Goal: Task Accomplishment & Management: Use online tool/utility

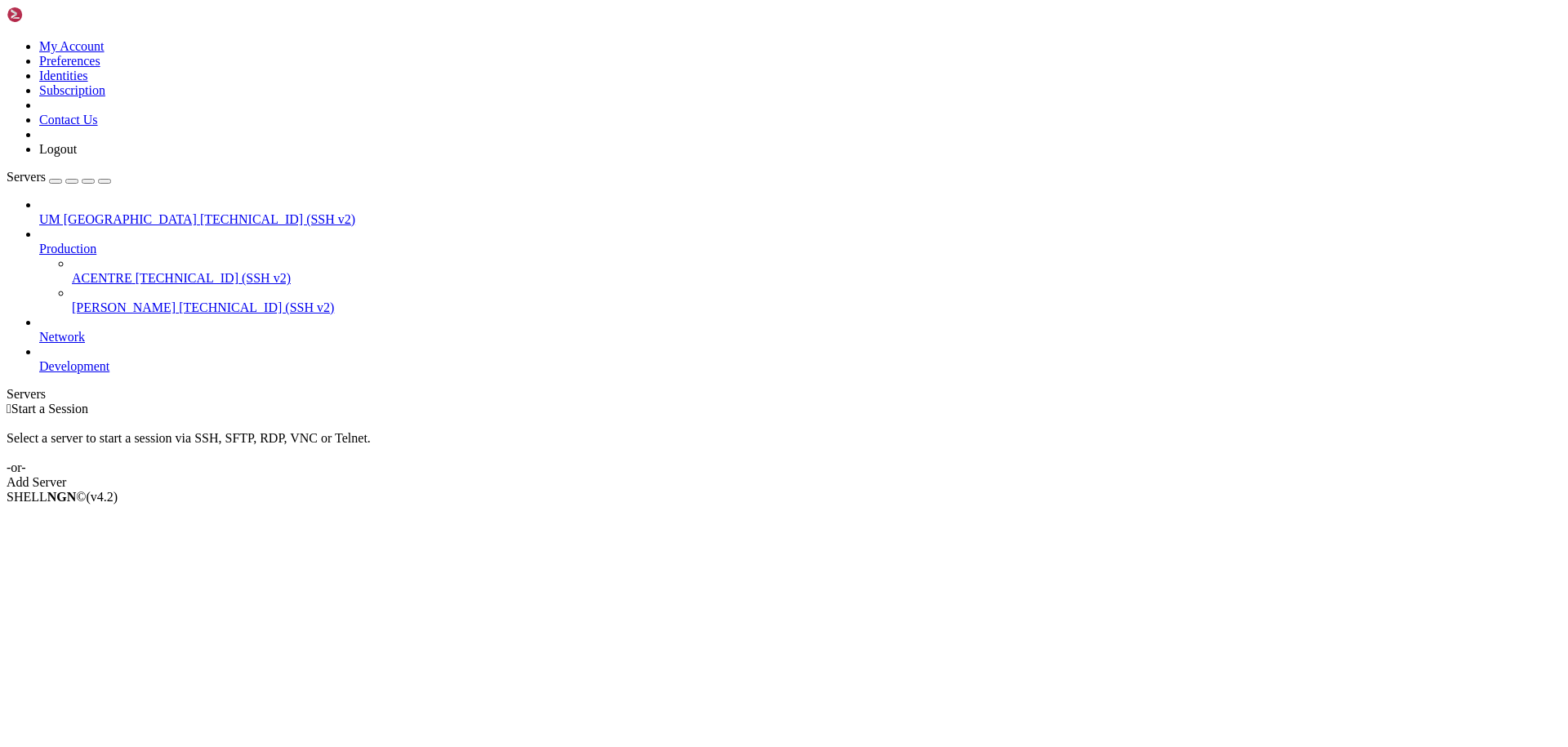
click at [136, 271] on span "[TECHNICAL_ID] (SSH v2)" at bounding box center [213, 277] width 155 height 14
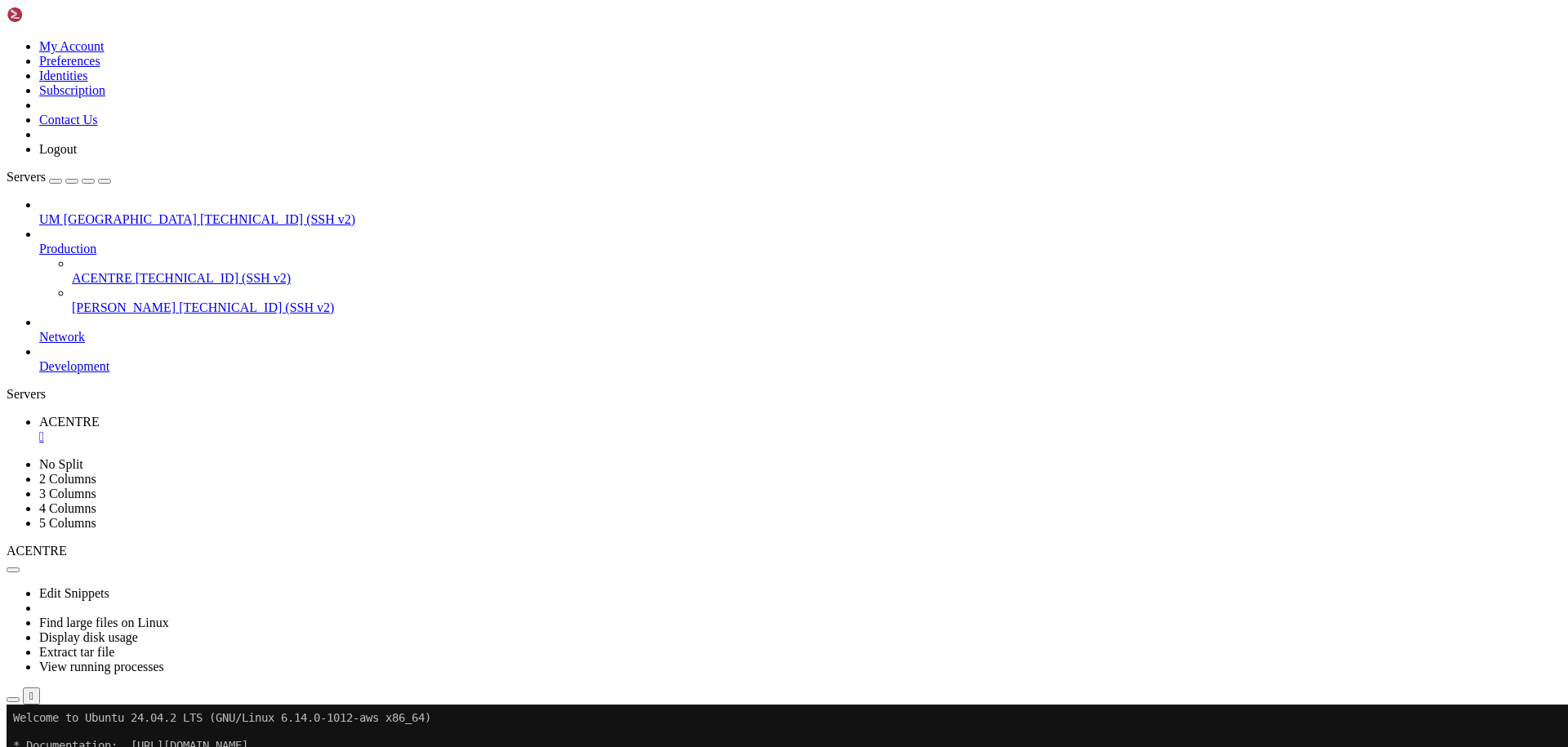
drag, startPoint x: 166, startPoint y: 942, endPoint x: 14, endPoint y: 872, distance: 167.3
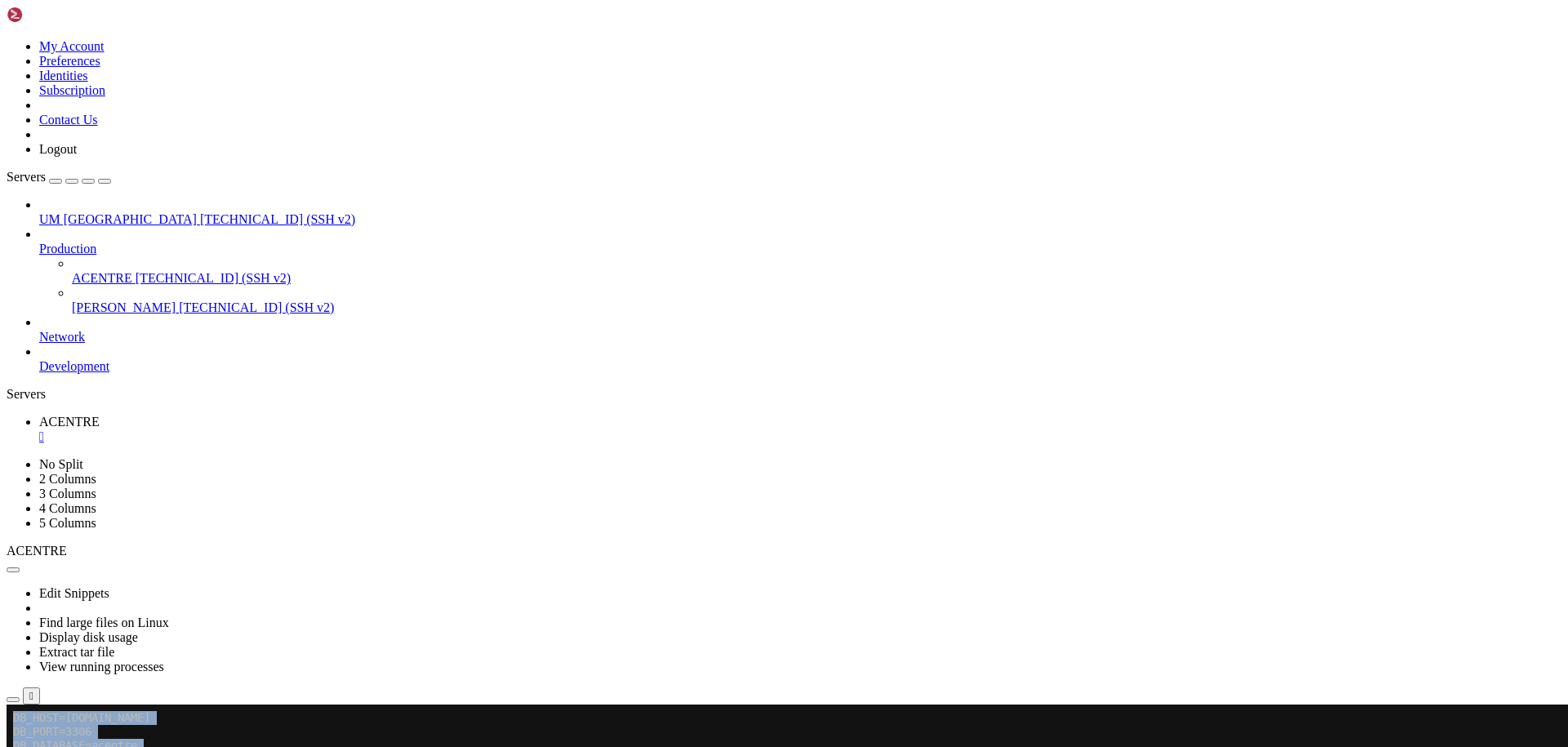
scroll to position [180, 0]
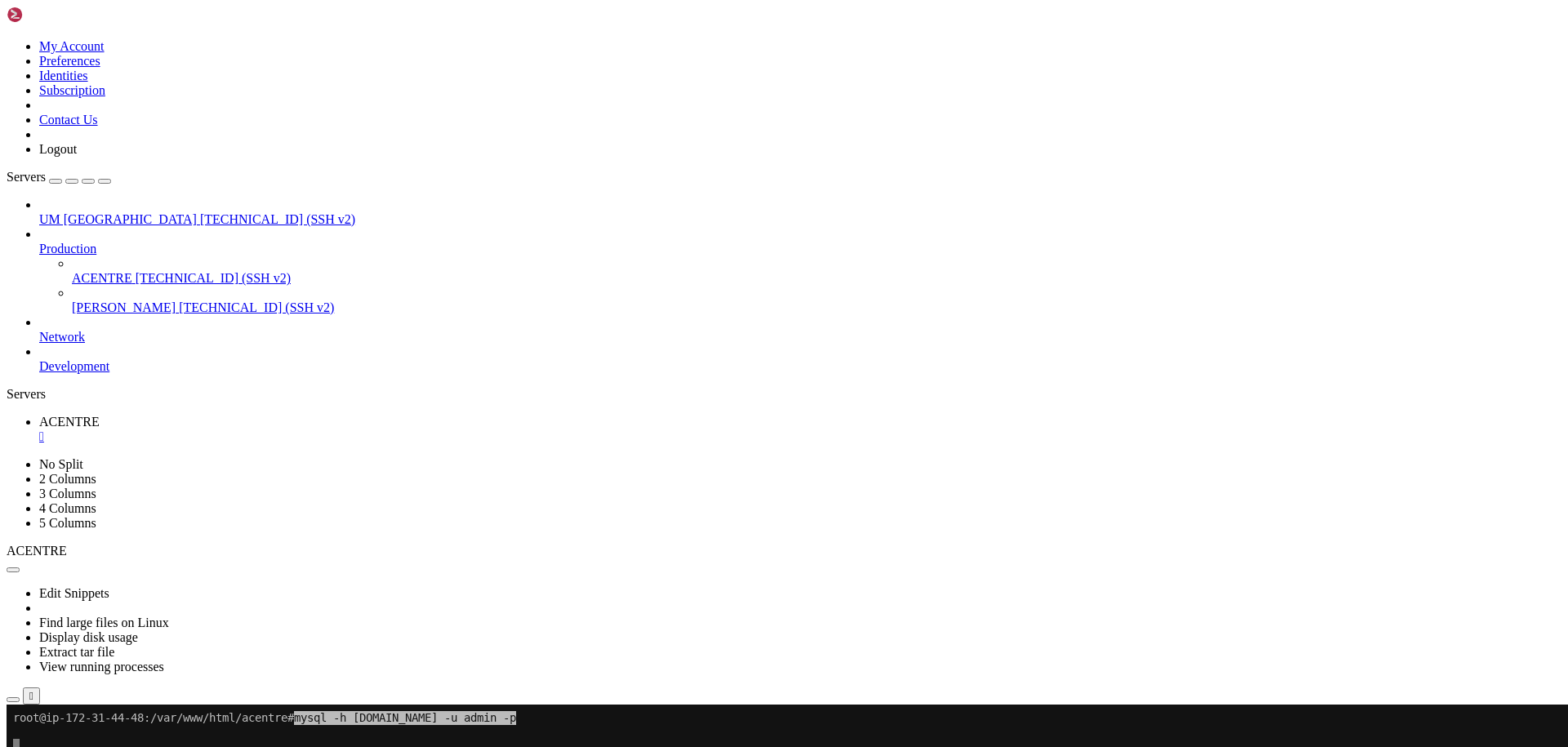
drag, startPoint x: 469, startPoint y: 1017, endPoint x: 225, endPoint y: 1006, distance: 244.2
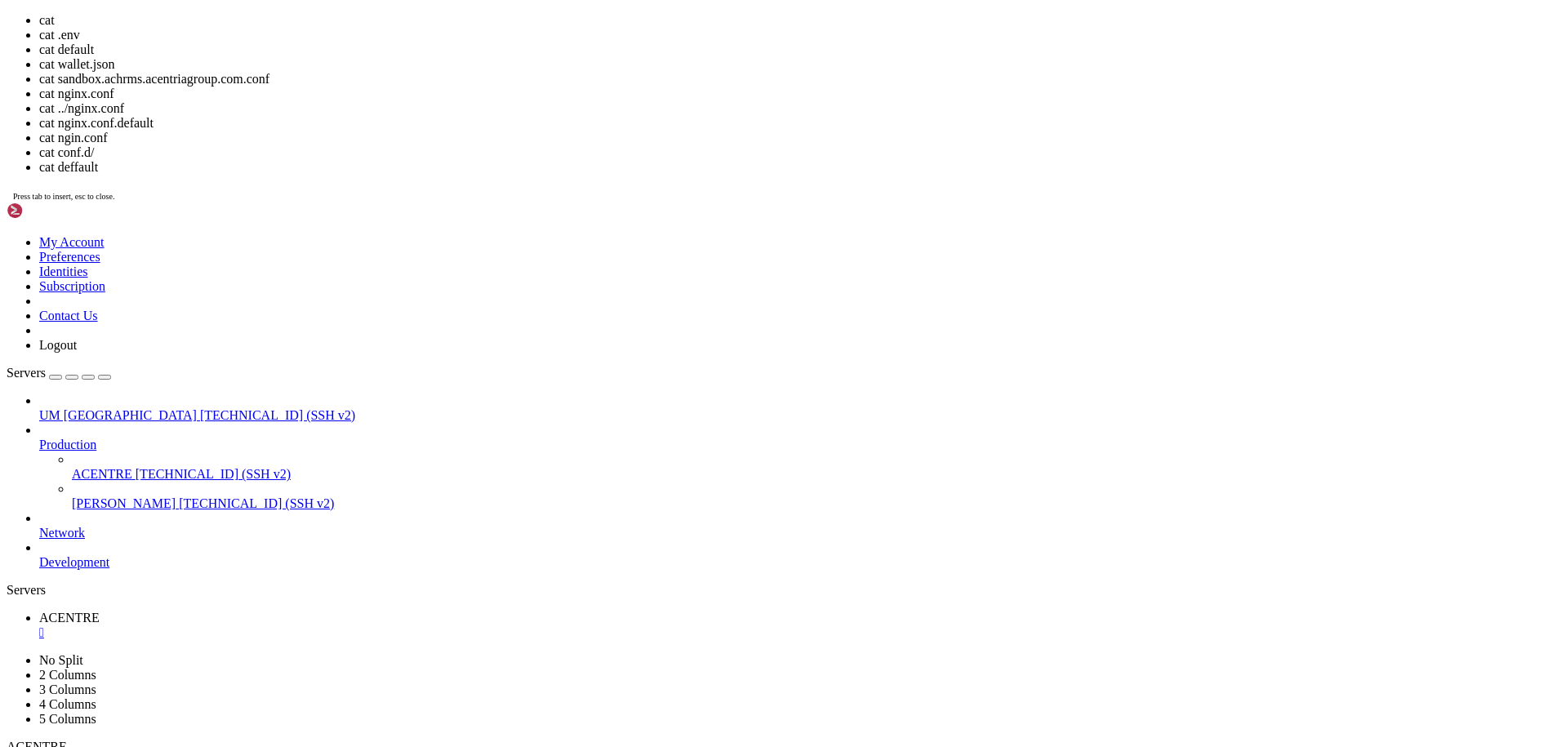
drag, startPoint x: 556, startPoint y: 198, endPoint x: 542, endPoint y: 120, distance: 79.2
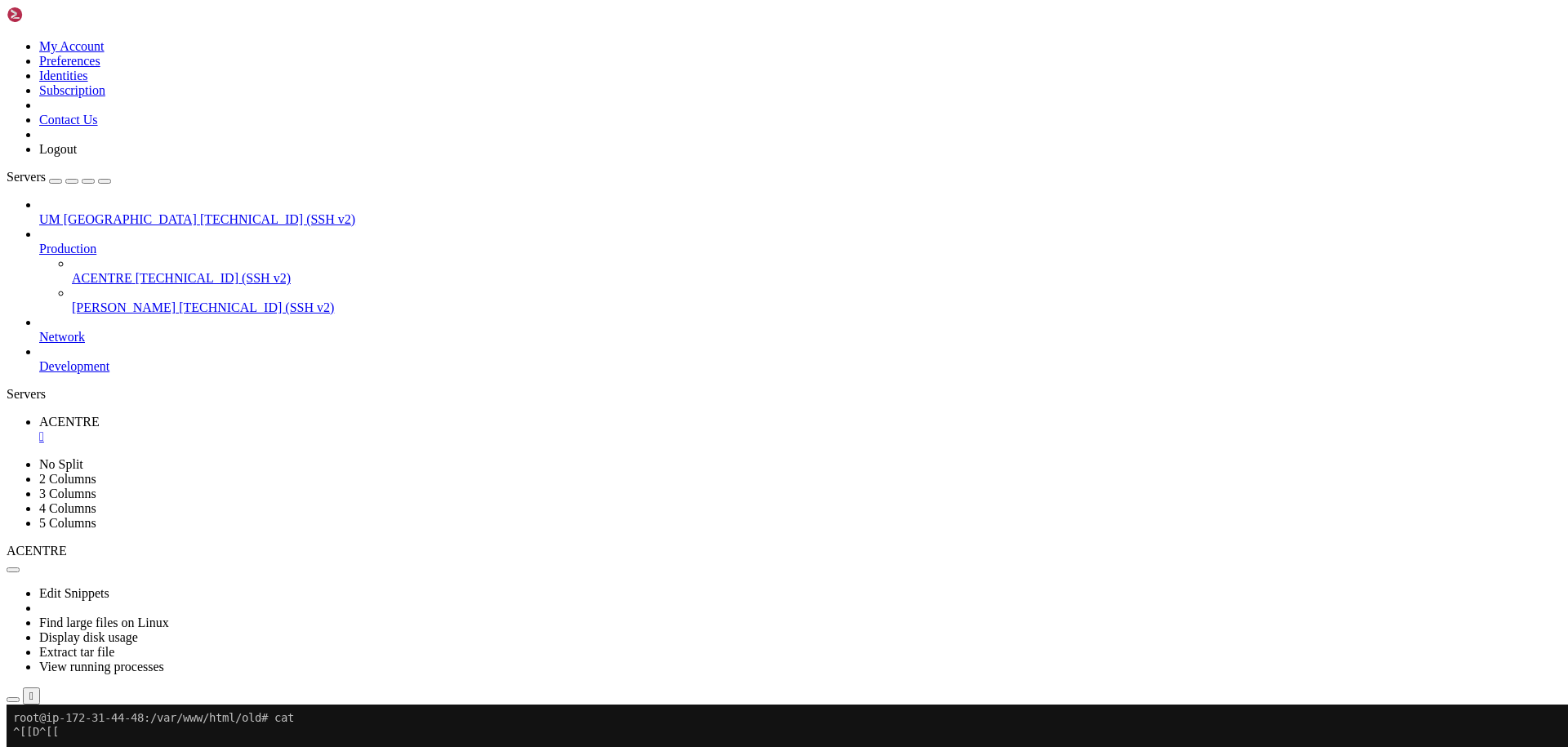
scroll to position [0, 0]
drag, startPoint x: 150, startPoint y: 1094, endPoint x: 98, endPoint y: 1093, distance: 52.0
drag, startPoint x: 163, startPoint y: 910, endPoint x: 14, endPoint y: 821, distance: 173.6
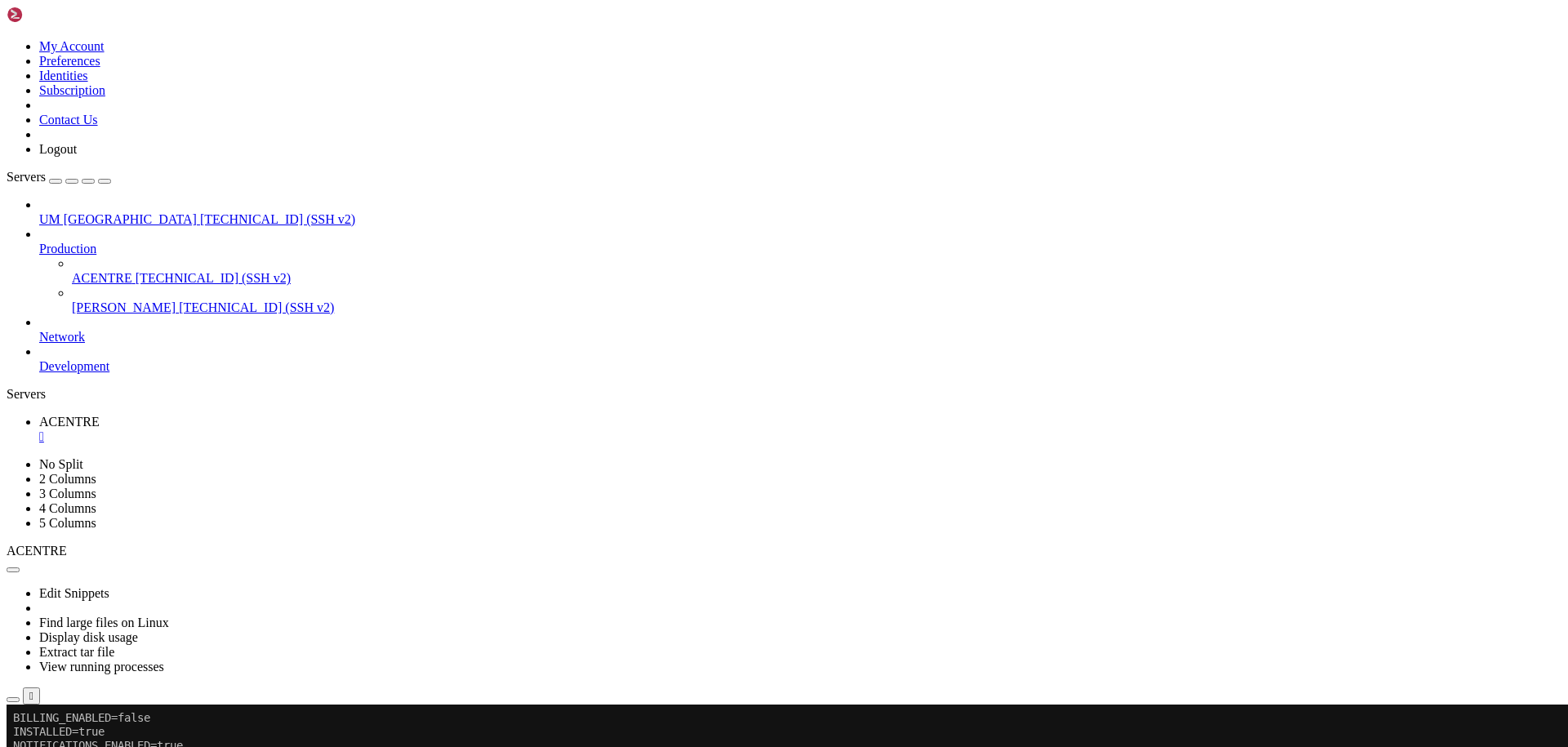
drag, startPoint x: 792, startPoint y: 1005, endPoint x: 469, endPoint y: 958, distance: 326.4
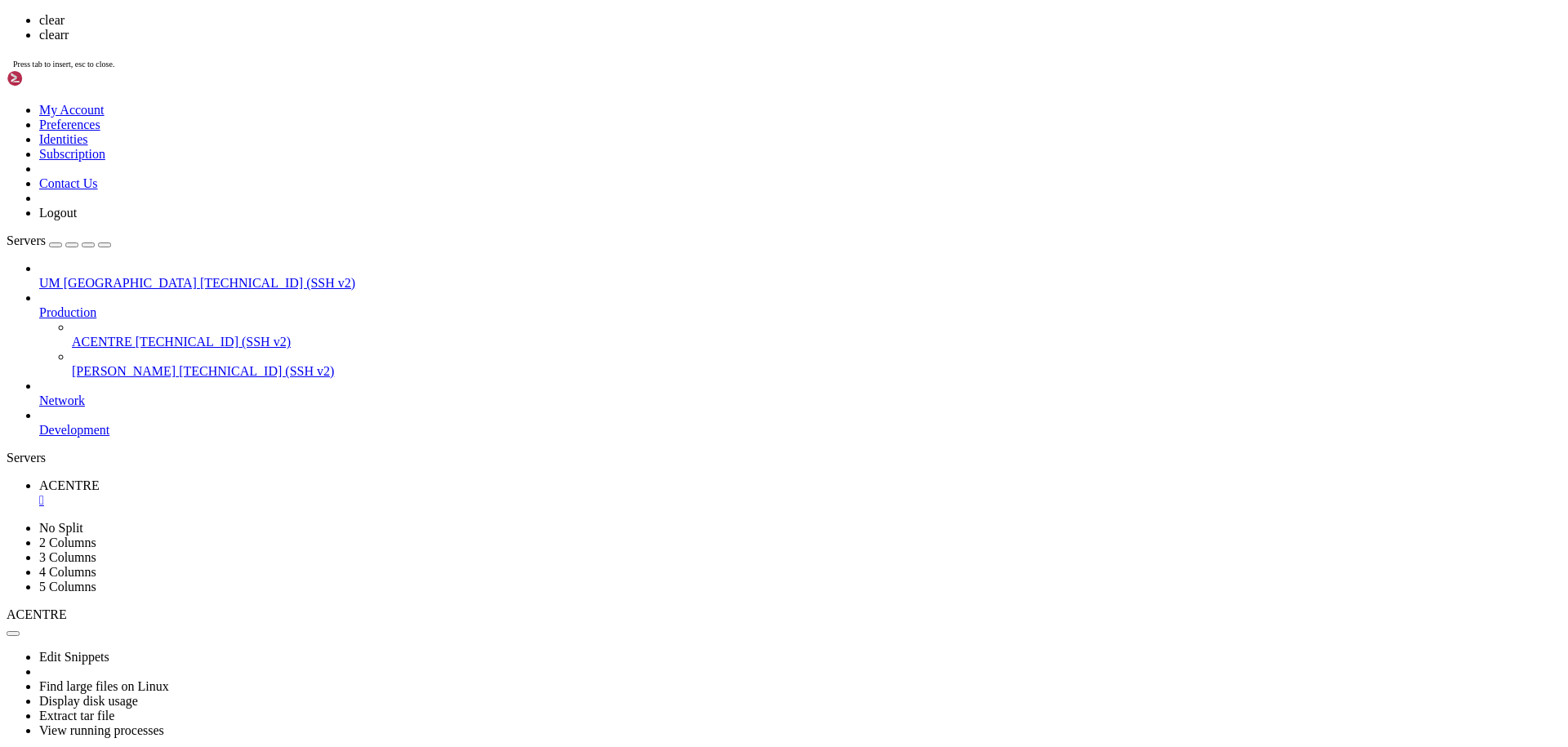
scroll to position [0, 0]
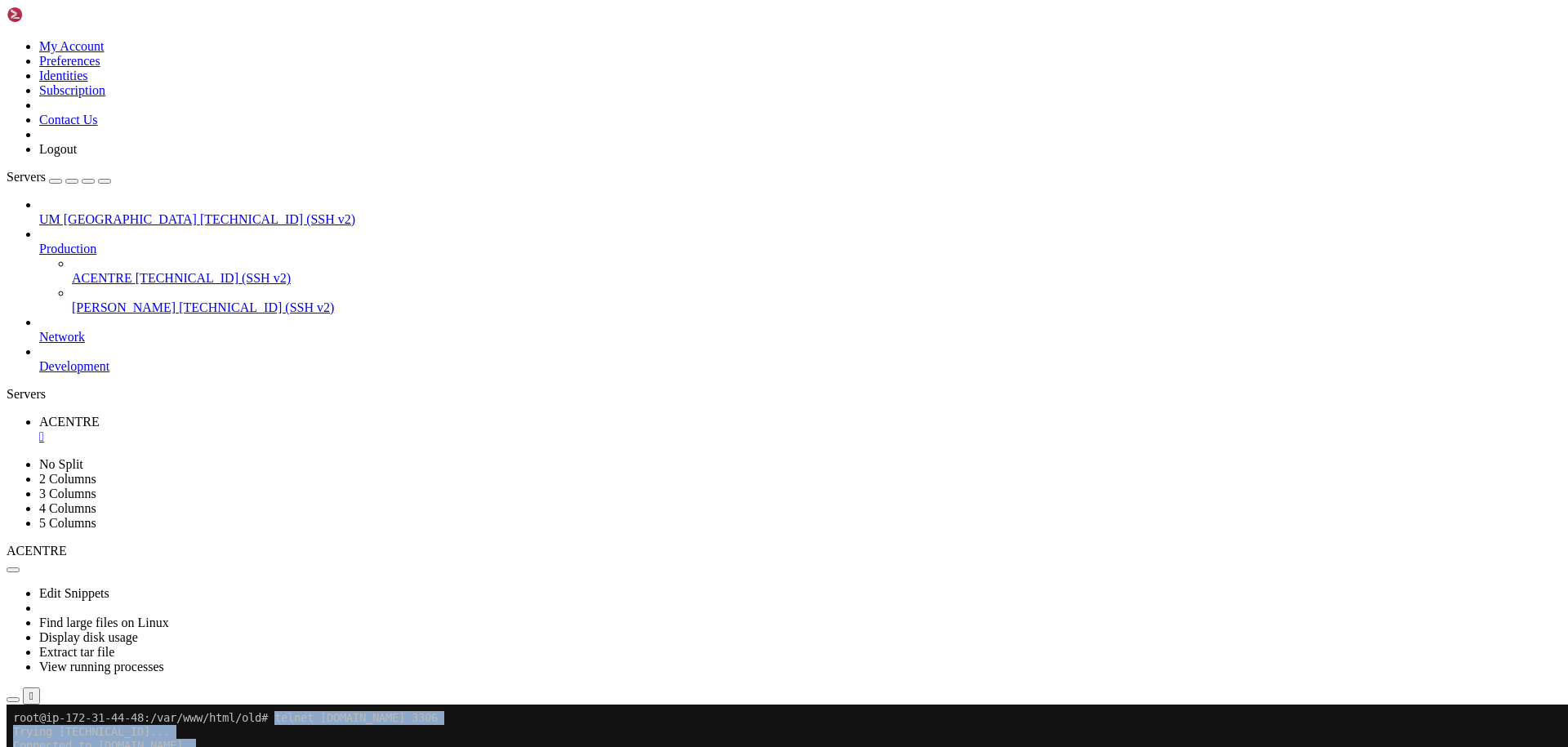
drag, startPoint x: 759, startPoint y: 783, endPoint x: 285, endPoint y: 713, distance: 479.1
drag, startPoint x: 417, startPoint y: 902, endPoint x: 369, endPoint y: 1066, distance: 170.9
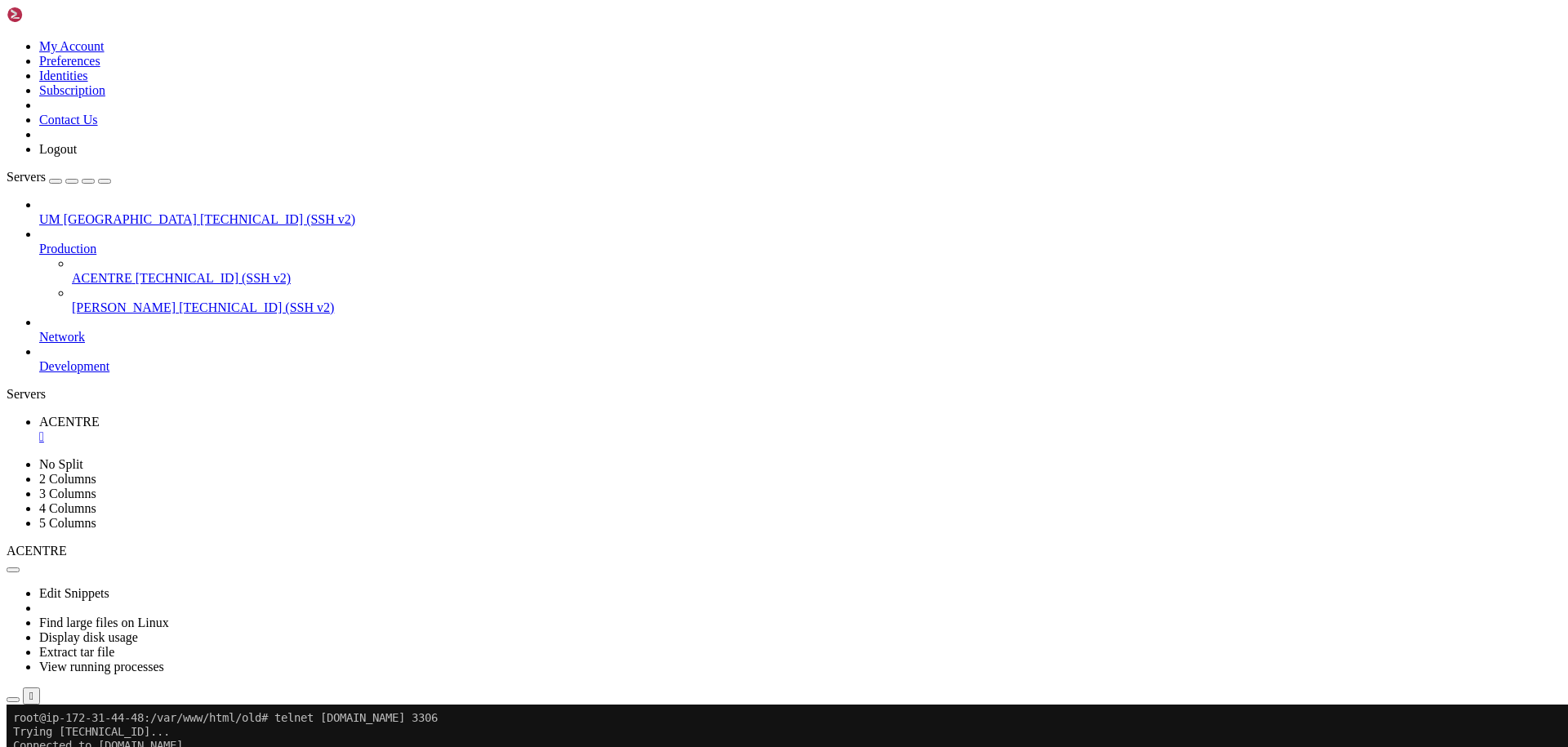
drag, startPoint x: 446, startPoint y: 1028, endPoint x: 383, endPoint y: 1098, distance: 94.2
drag, startPoint x: 223, startPoint y: 1204, endPoint x: 148, endPoint y: 1243, distance: 84.5
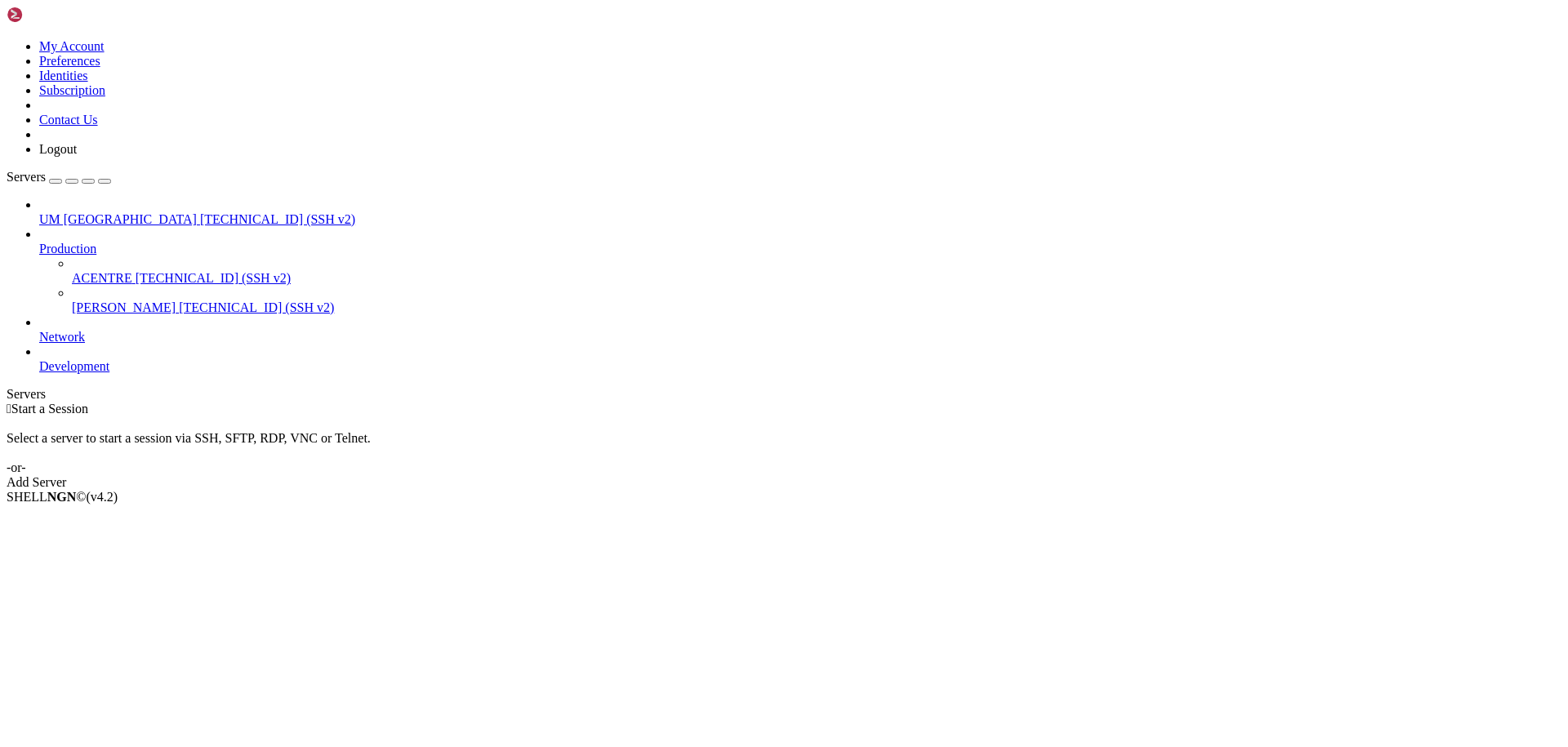
click at [95, 271] on span "ACENTRE" at bounding box center [102, 277] width 60 height 14
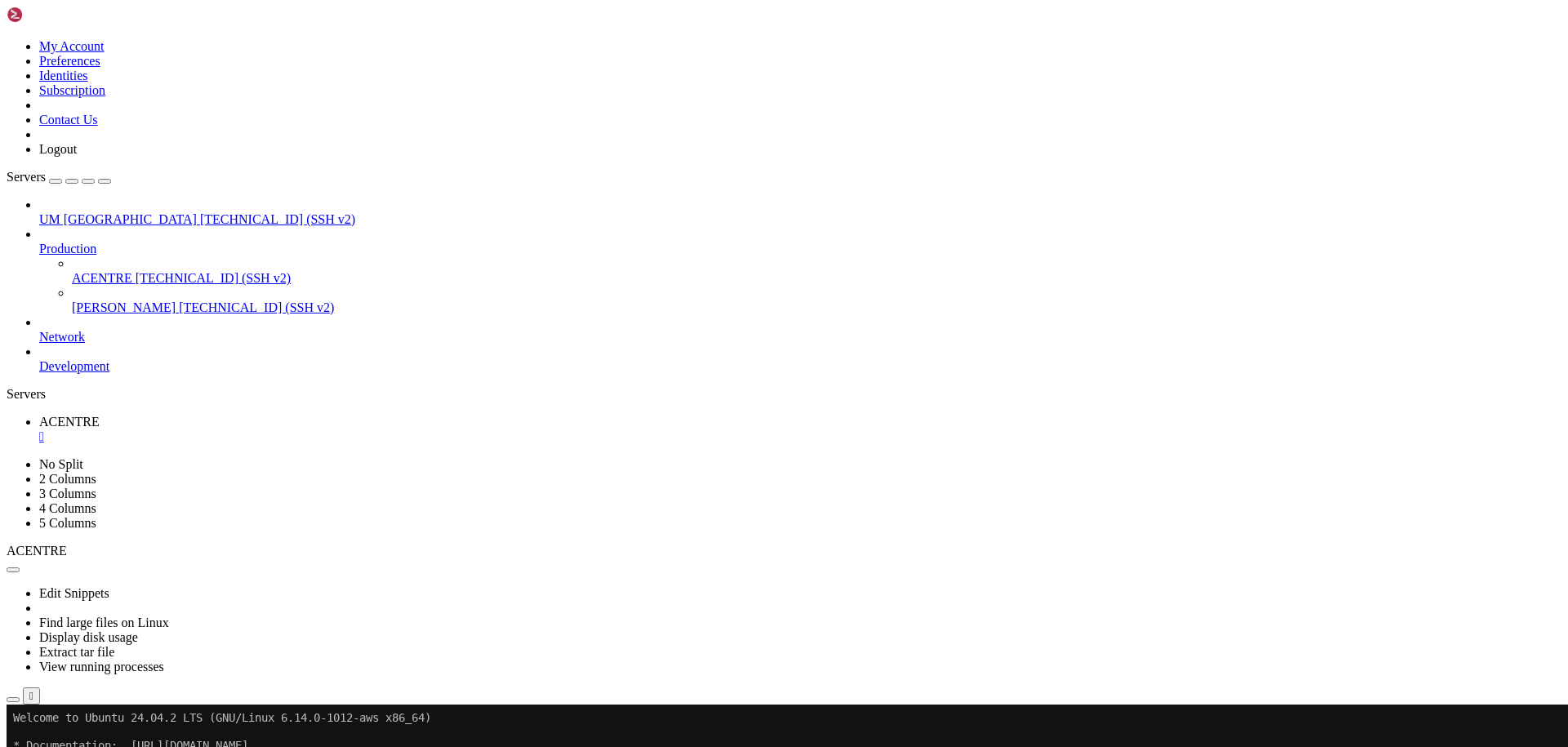
drag, startPoint x: 528, startPoint y: 1192, endPoint x: 536, endPoint y: 1184, distance: 11.3
